Goal: Transaction & Acquisition: Subscribe to service/newsletter

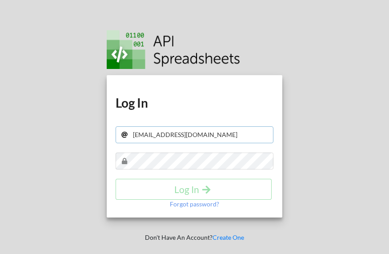
type input "[EMAIL_ADDRESS][DOMAIN_NAME]"
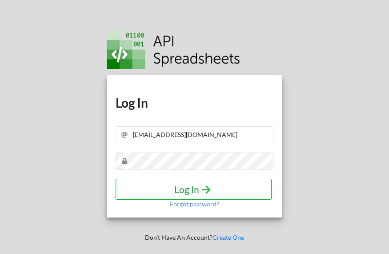
click at [182, 188] on h4 "Log In" at bounding box center [193, 189] width 137 height 11
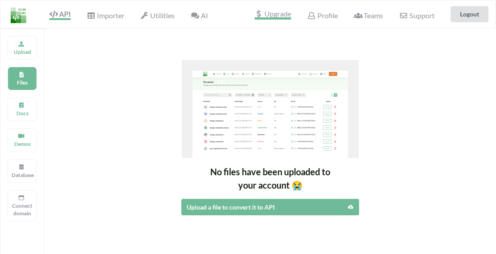
click at [276, 15] on span "Upgrade" at bounding box center [273, 14] width 36 height 9
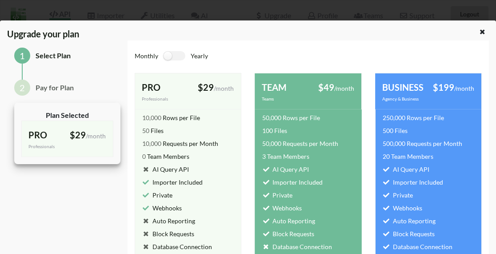
scroll to position [84, 0]
click at [168, 55] on label at bounding box center [175, 55] width 22 height 9
checkbox input "true"
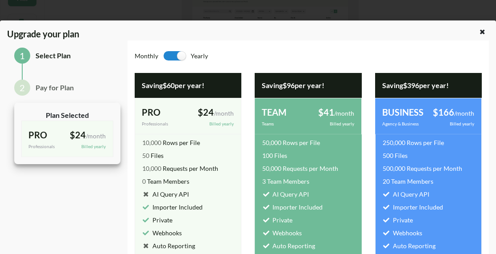
click at [269, 92] on div "Saving $96 per year!" at bounding box center [308, 85] width 107 height 25
click at [319, 219] on div "Private" at bounding box center [308, 218] width 107 height 13
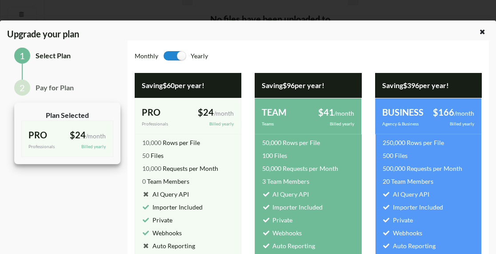
click at [317, 164] on div "50,000 Requests per Month" at bounding box center [300, 168] width 76 height 9
click at [318, 90] on div "Saving $96 per year!" at bounding box center [308, 85] width 107 height 25
click at [330, 83] on div "Saving $96 per year!" at bounding box center [308, 85] width 107 height 25
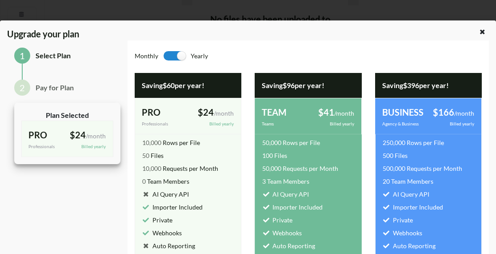
click at [330, 83] on div "Saving $96 per year!" at bounding box center [308, 85] width 107 height 25
click at [275, 85] on div "Saving $96 per year!" at bounding box center [308, 85] width 107 height 25
click at [270, 115] on div "TEAM" at bounding box center [285, 111] width 46 height 13
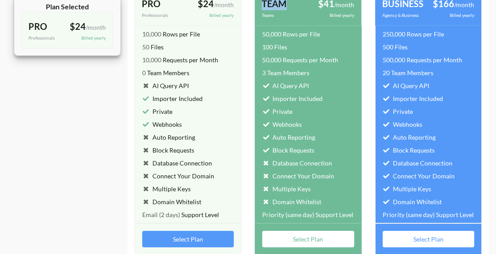
scroll to position [124, 0]
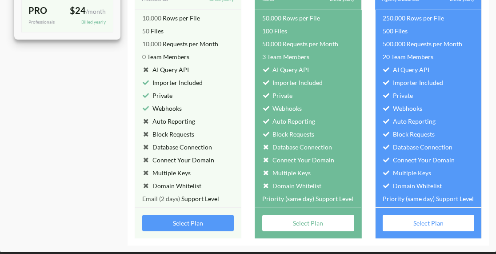
click at [309, 217] on button "Select Plan" at bounding box center [308, 223] width 92 height 16
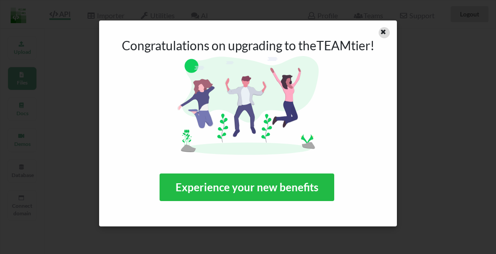
click at [383, 31] on icon at bounding box center [384, 31] width 8 height 6
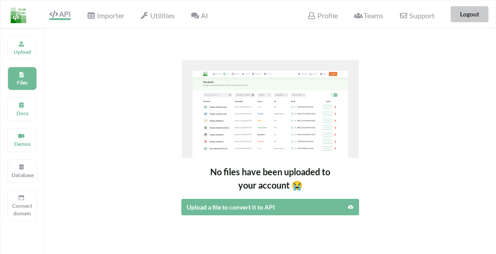
click at [471, 12] on button "Logout" at bounding box center [470, 14] width 38 height 16
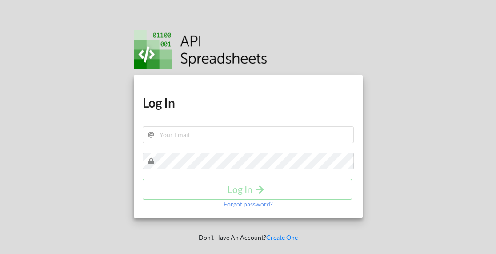
click at [440, 114] on div at bounding box center [440, 127] width 128 height 254
